Goal: Find specific page/section: Find specific page/section

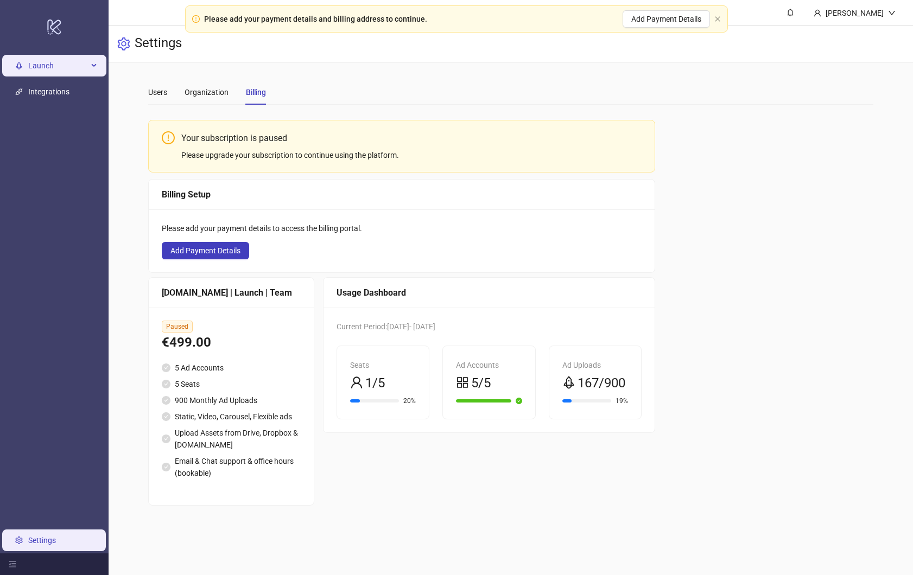
click at [52, 72] on span "Launch" at bounding box center [58, 66] width 60 height 22
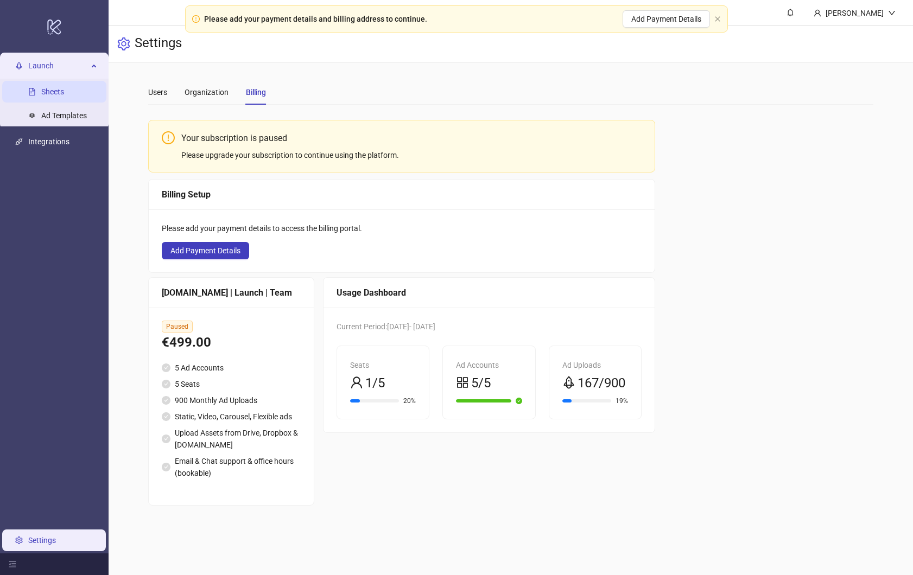
click at [49, 88] on link "Sheets" at bounding box center [52, 92] width 23 height 9
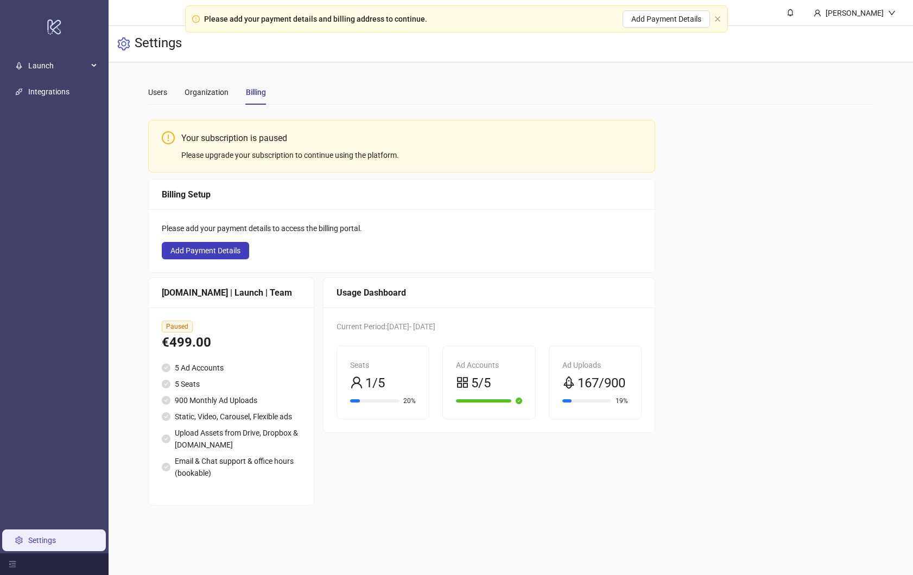
click at [147, 41] on h3 "Settings" at bounding box center [158, 44] width 47 height 18
click at [153, 88] on div "Users" at bounding box center [157, 92] width 19 height 12
click at [55, 63] on span "Launch" at bounding box center [58, 66] width 60 height 22
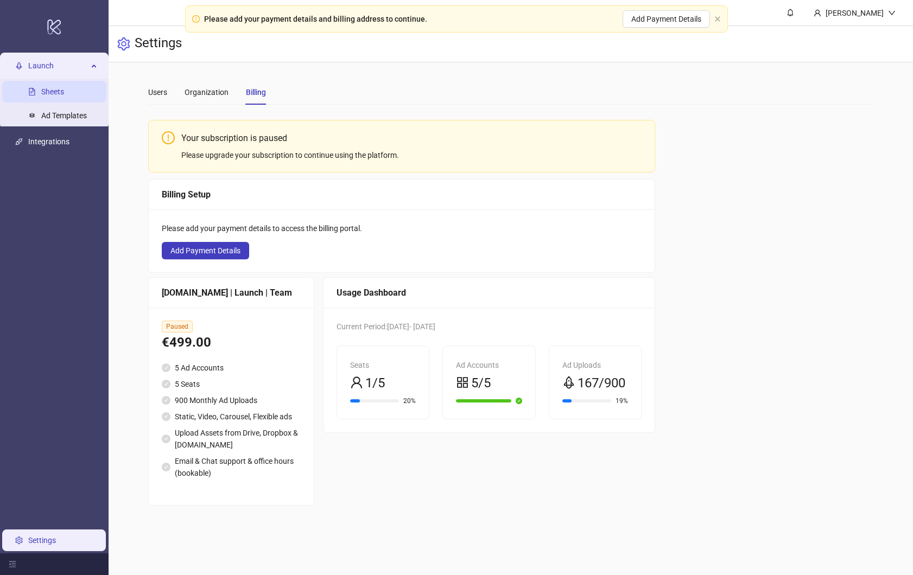
click at [50, 91] on link "Sheets" at bounding box center [52, 92] width 23 height 9
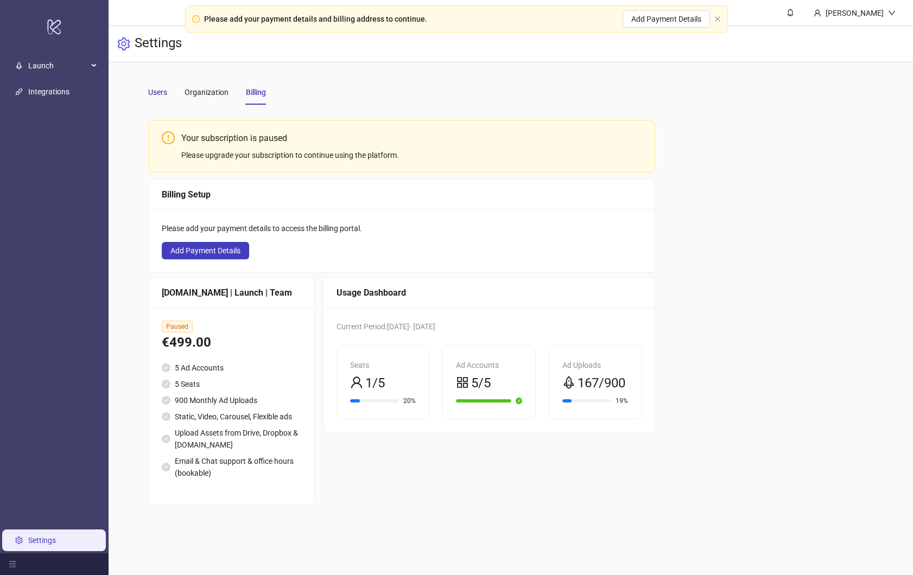
click at [158, 91] on div "Users" at bounding box center [157, 92] width 19 height 12
